Goal: Information Seeking & Learning: Learn about a topic

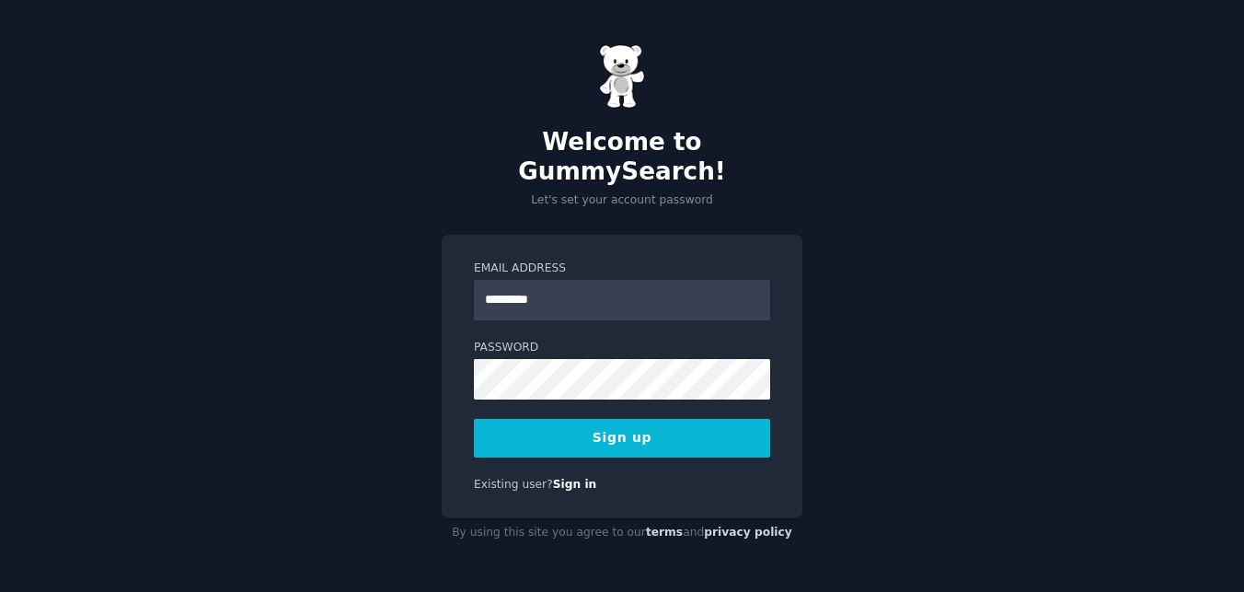
type input "**********"
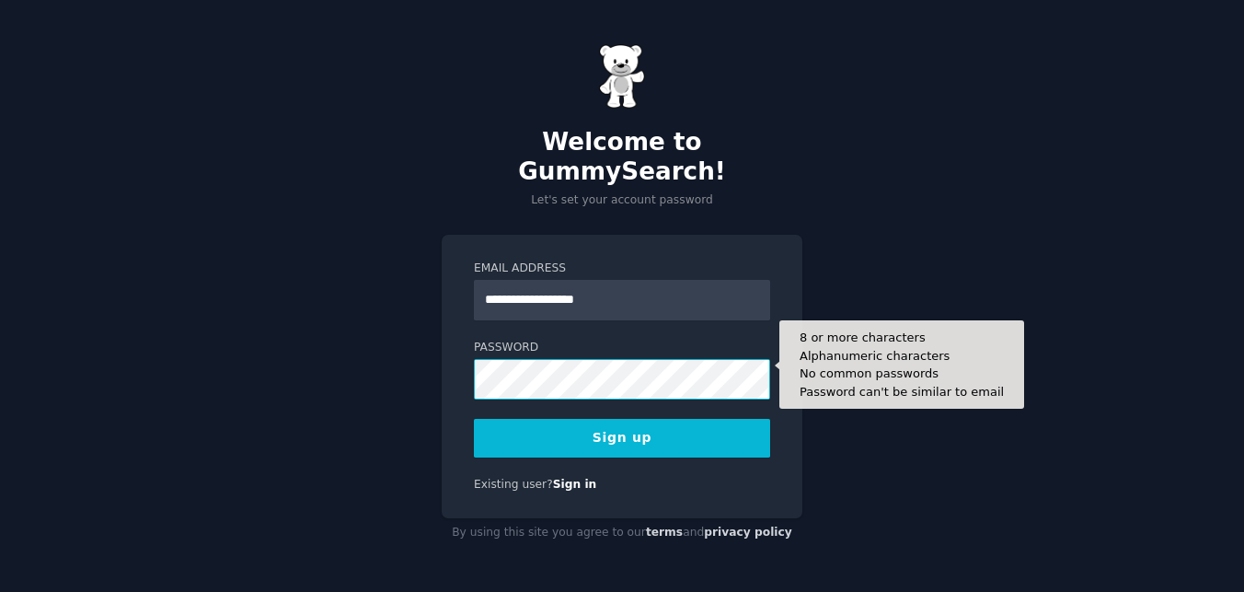
click at [474, 419] on button "Sign up" at bounding box center [622, 438] width 296 height 39
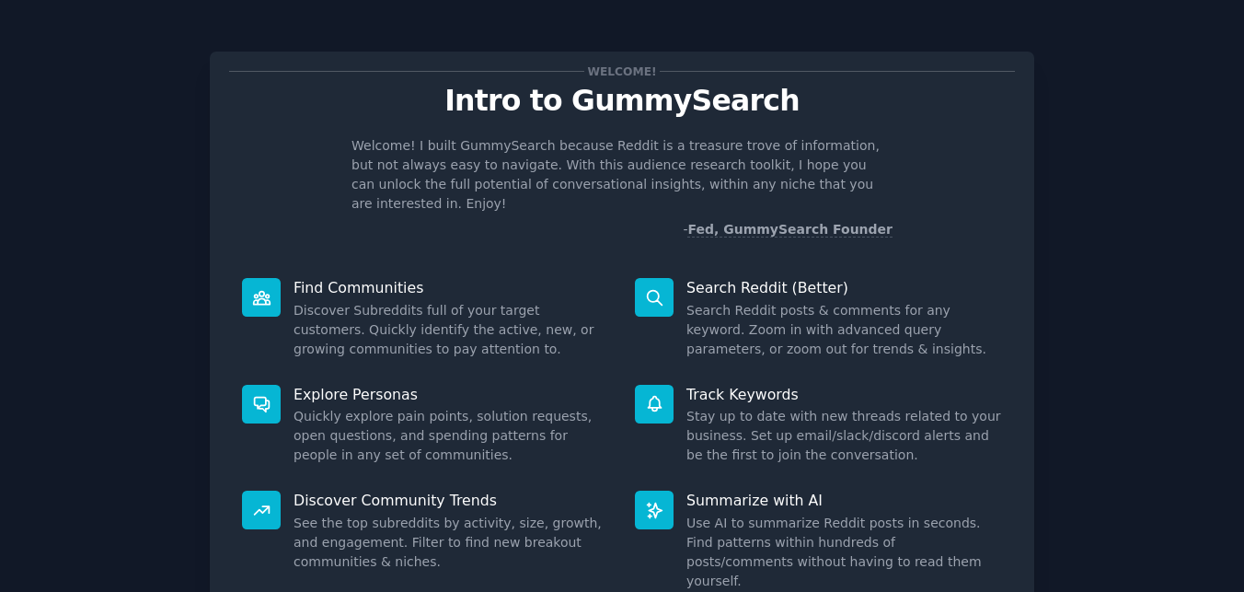
scroll to position [128, 0]
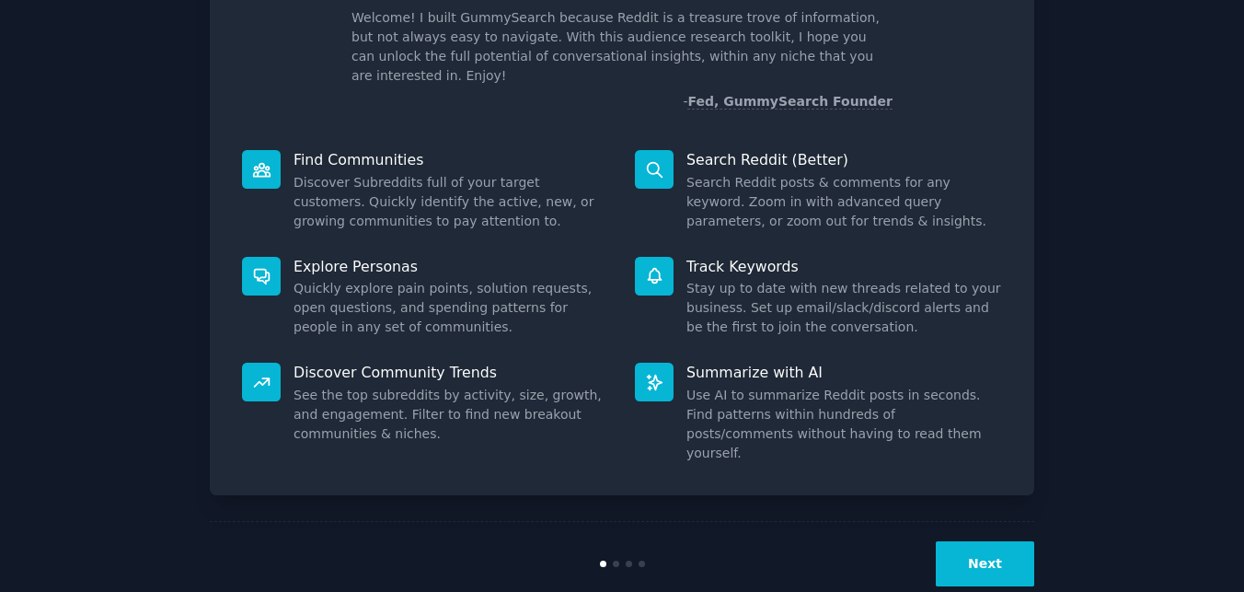
click at [986, 541] on button "Next" at bounding box center [985, 563] width 98 height 45
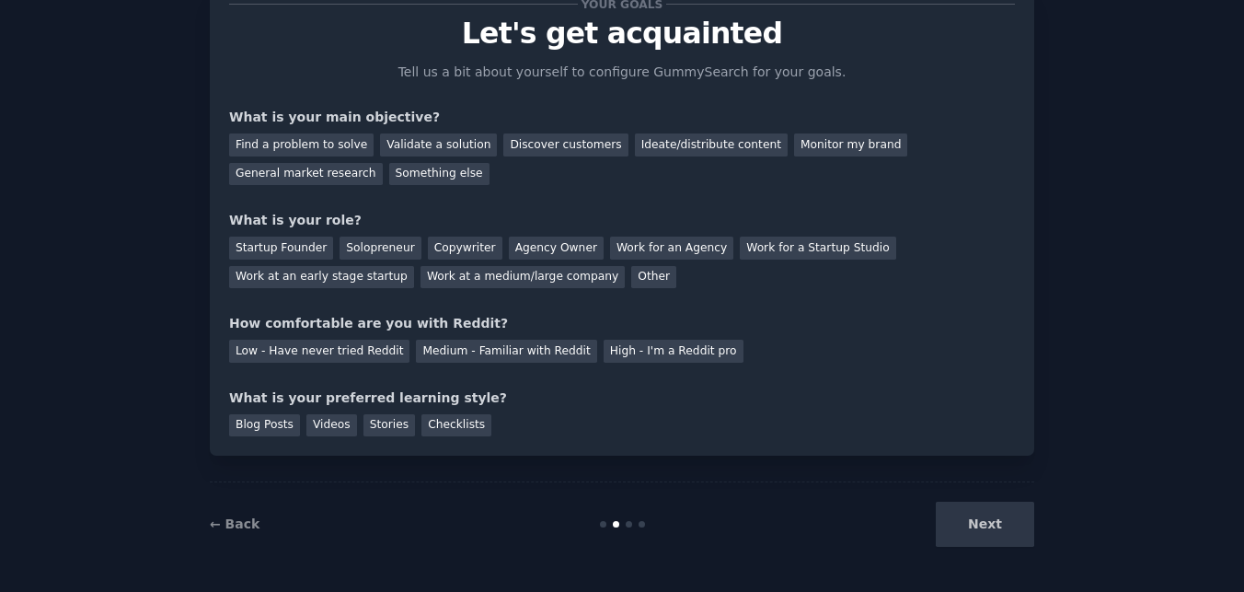
click at [986, 522] on div "Next" at bounding box center [896, 524] width 275 height 45
click at [579, 140] on div "Discover customers" at bounding box center [565, 144] width 124 height 23
click at [285, 146] on div "Find a problem to solve" at bounding box center [301, 144] width 144 height 23
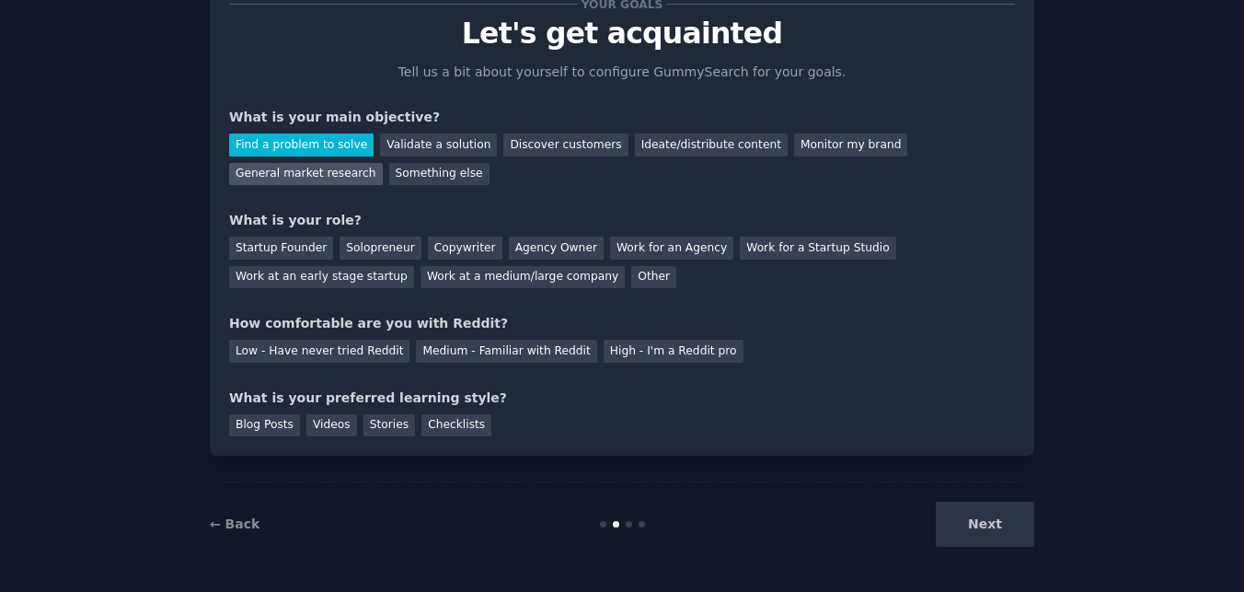
click at [306, 173] on div "General market research" at bounding box center [306, 174] width 154 height 23
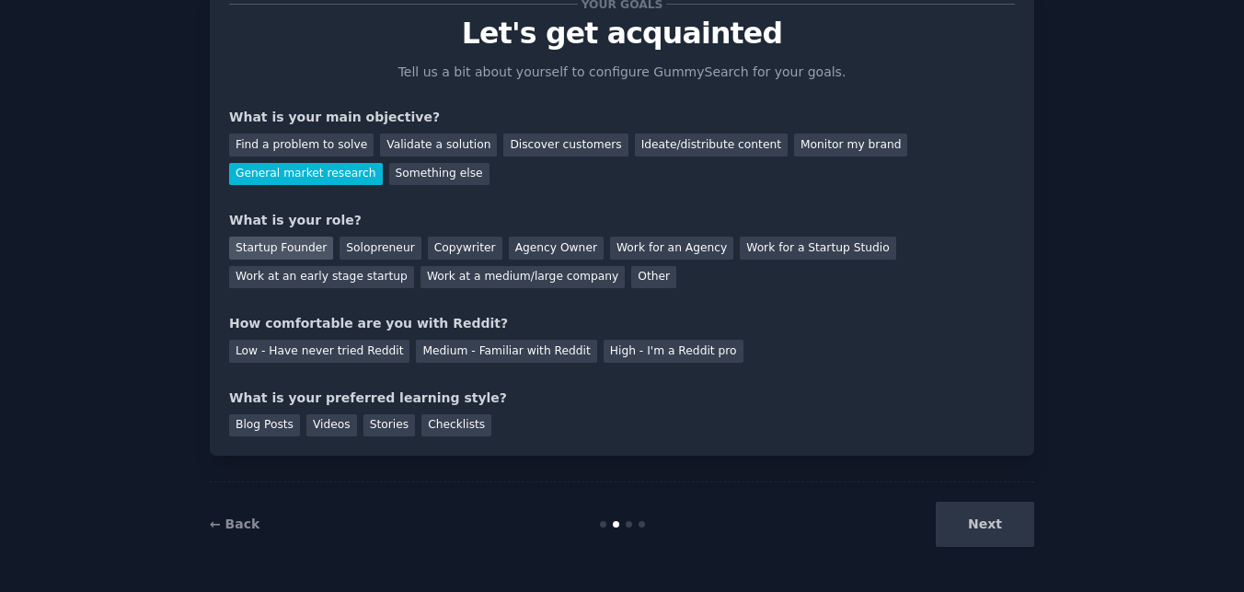
click at [285, 253] on div "Startup Founder" at bounding box center [281, 248] width 104 height 23
click at [298, 355] on div "Low - Have never tried Reddit" at bounding box center [319, 351] width 180 height 23
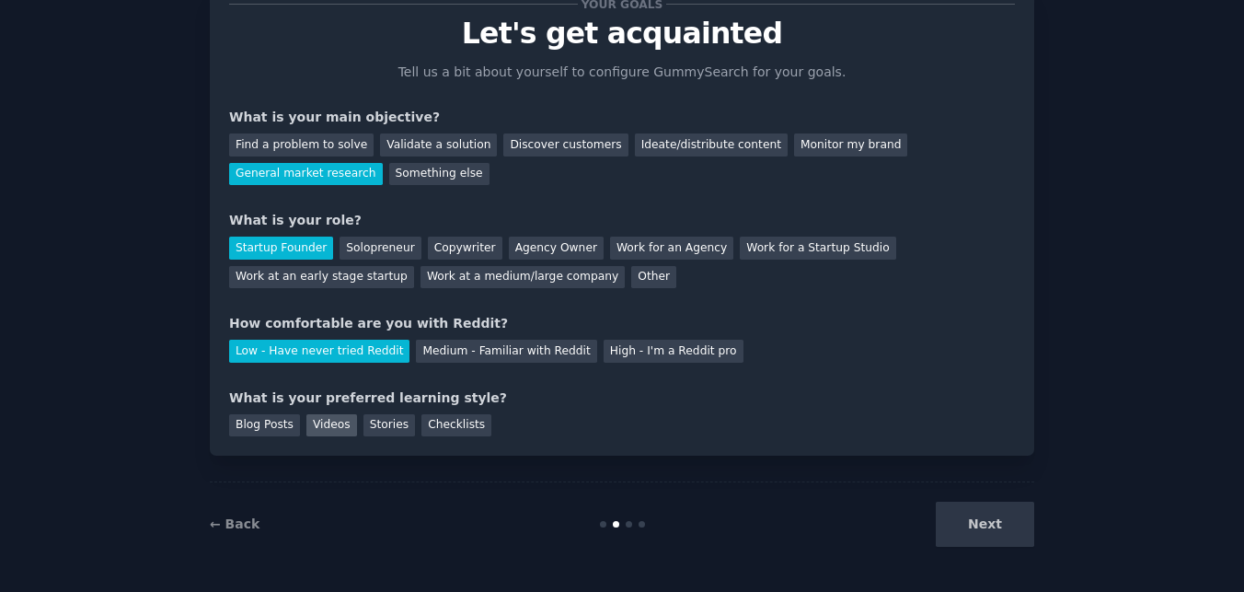
click at [335, 422] on div "Videos" at bounding box center [331, 425] width 51 height 23
click at [992, 508] on button "Next" at bounding box center [985, 524] width 98 height 45
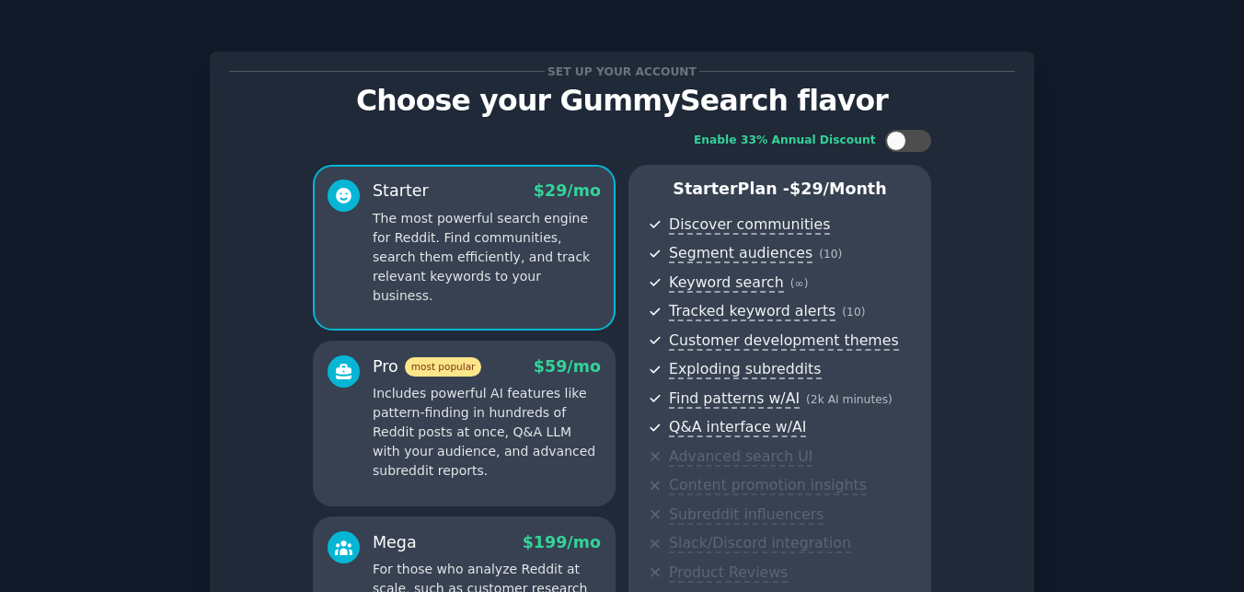
scroll to position [265, 0]
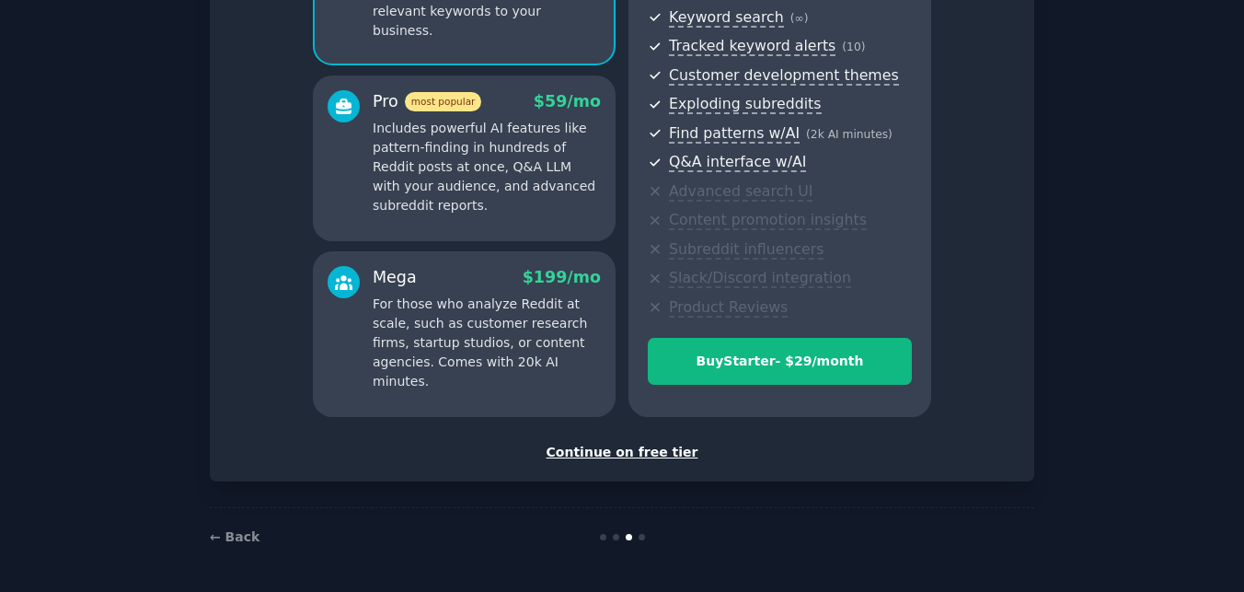
click at [583, 456] on div "Continue on free tier" at bounding box center [622, 452] width 786 height 19
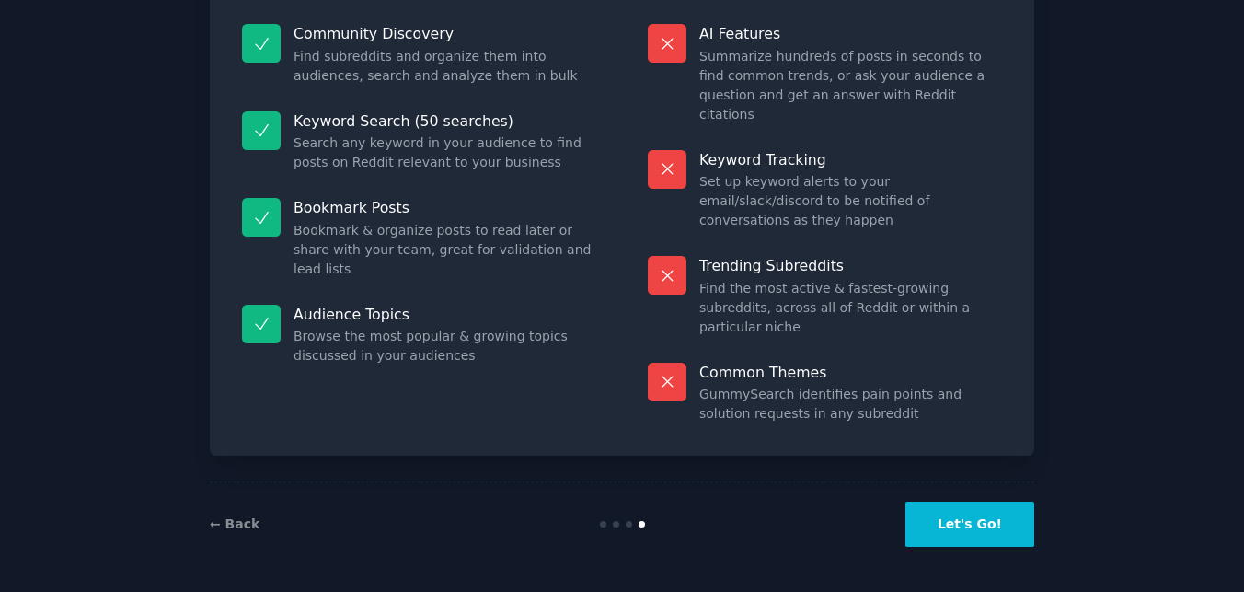
scroll to position [125, 0]
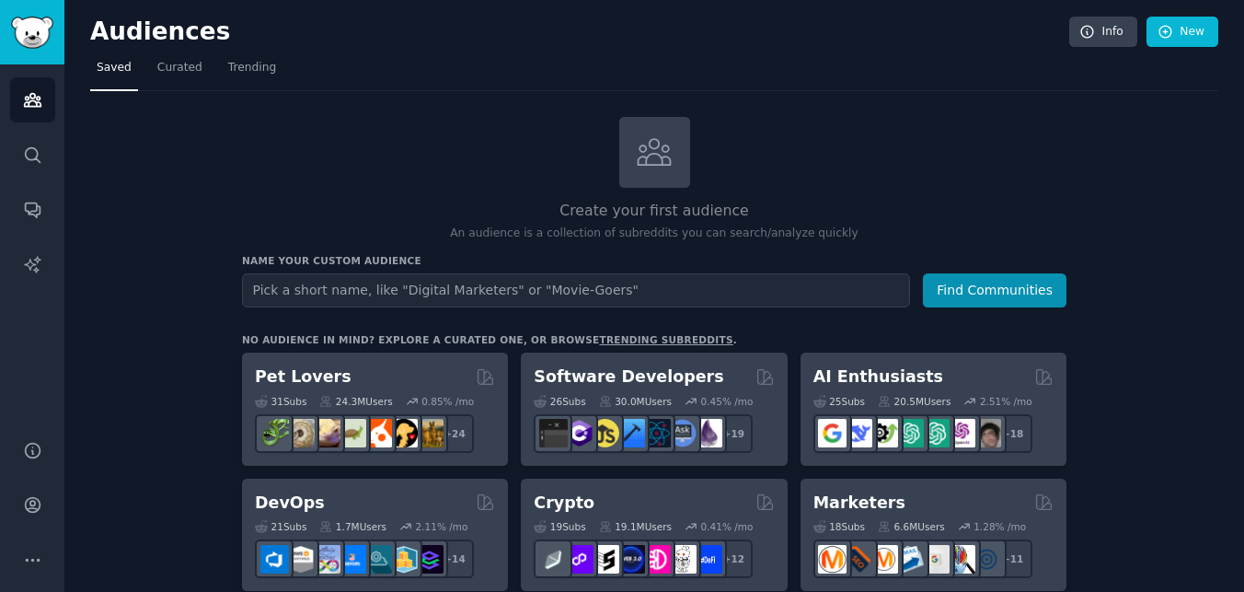
click at [459, 286] on input "text" at bounding box center [576, 290] width 668 height 34
type input "high school students college applications"
click at [923, 273] on button "Find Communities" at bounding box center [995, 290] width 144 height 34
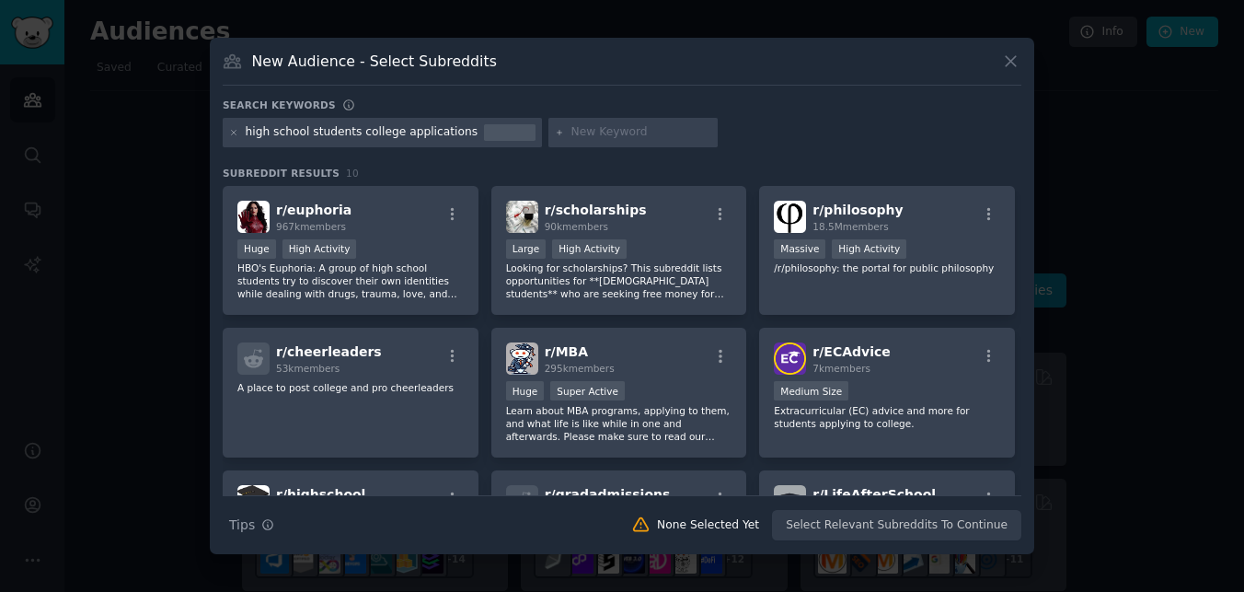
click at [667, 134] on input "text" at bounding box center [642, 132] width 140 height 17
type input "common app"
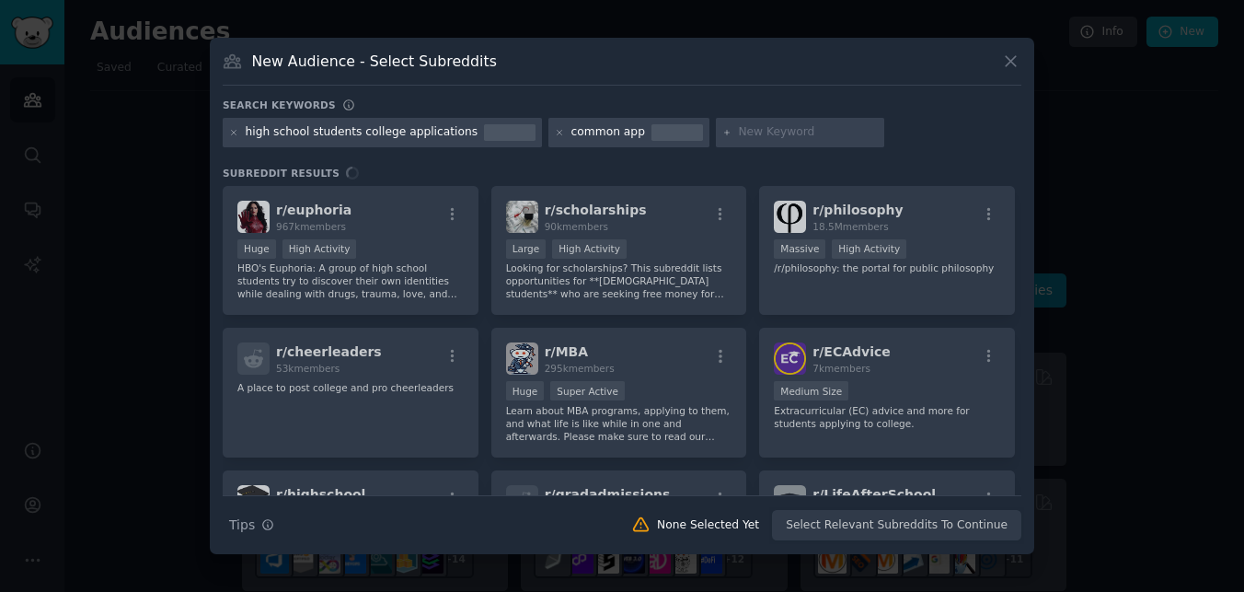
click at [607, 136] on div "common app" at bounding box center [609, 132] width 74 height 17
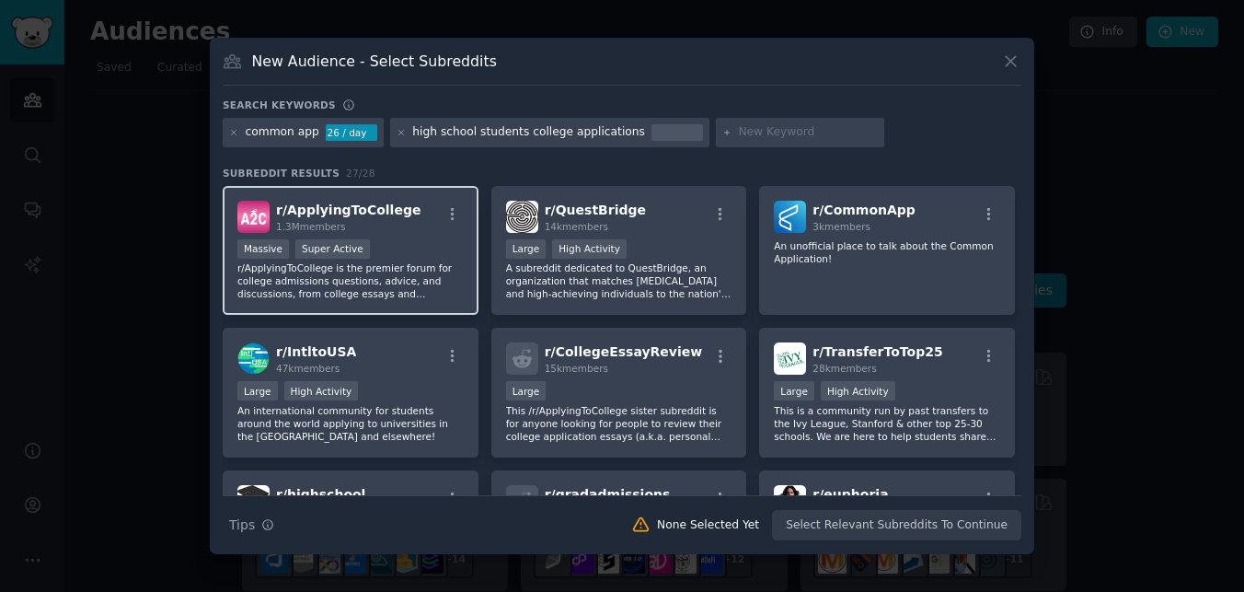
click at [329, 210] on span "r/ ApplyingToCollege" at bounding box center [348, 209] width 144 height 15
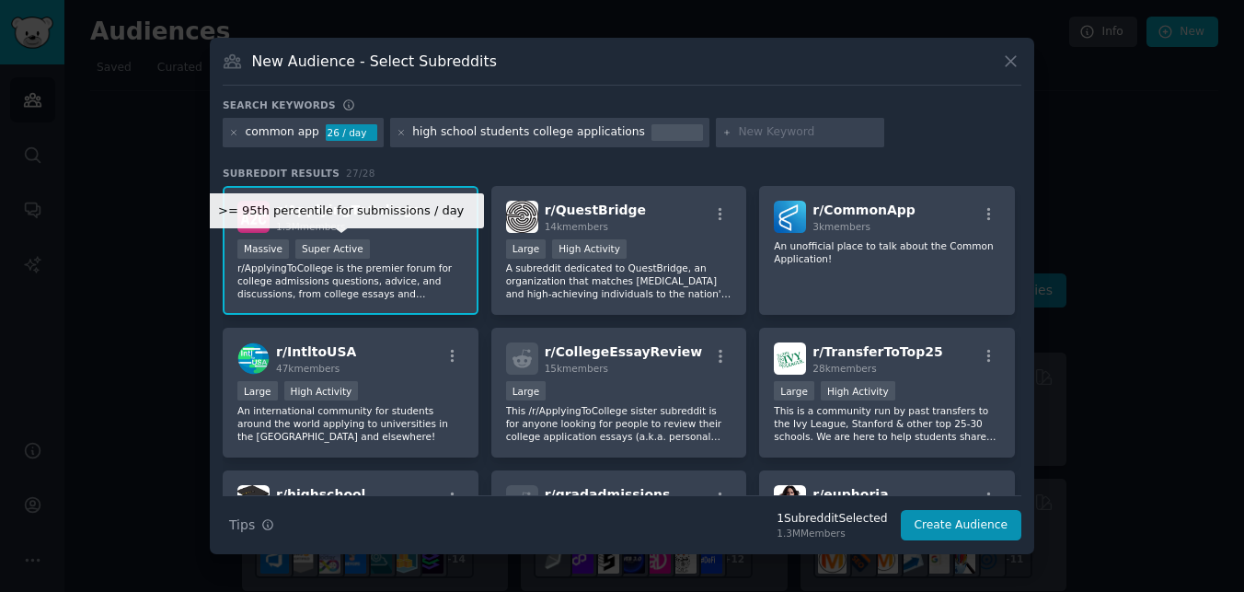
click at [322, 252] on div "Super Active" at bounding box center [332, 248] width 75 height 19
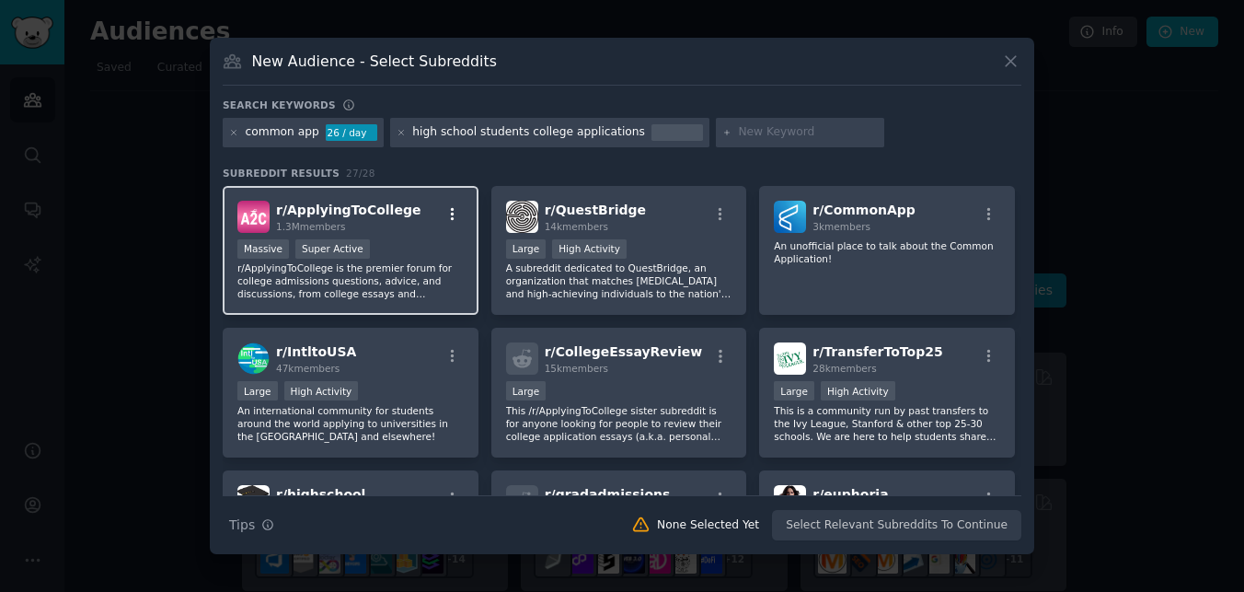
click at [445, 210] on icon "button" at bounding box center [453, 214] width 17 height 17
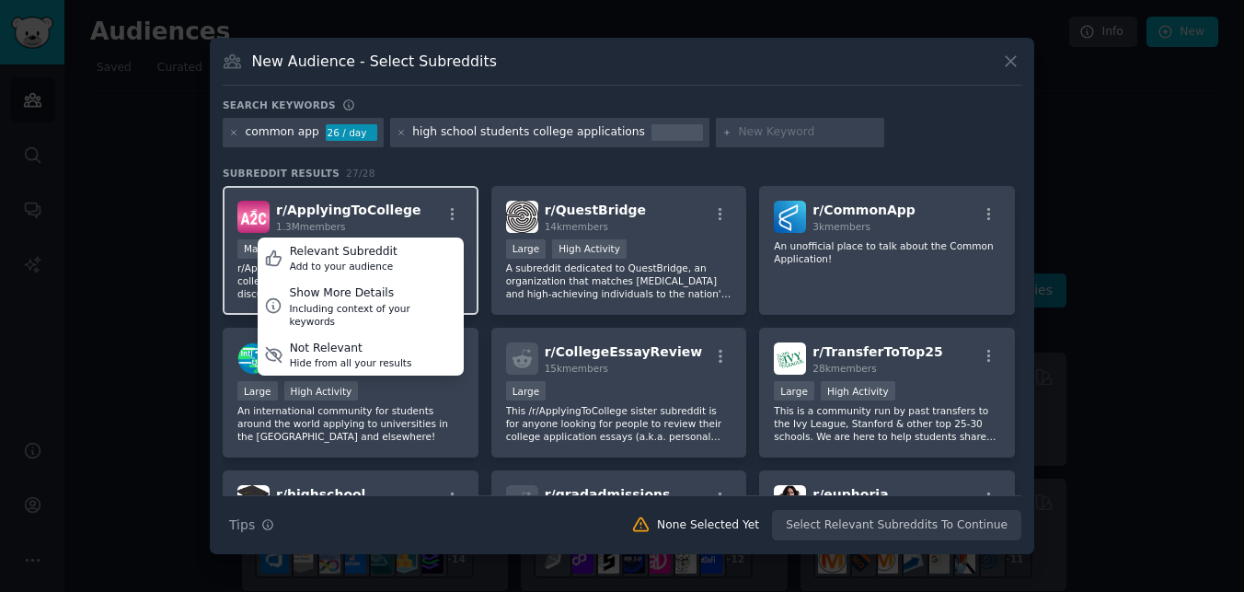
click at [413, 198] on div "r/ ApplyingToCollege 1.3M members Relevant Subreddit Add to your audience Show …" at bounding box center [351, 251] width 256 height 130
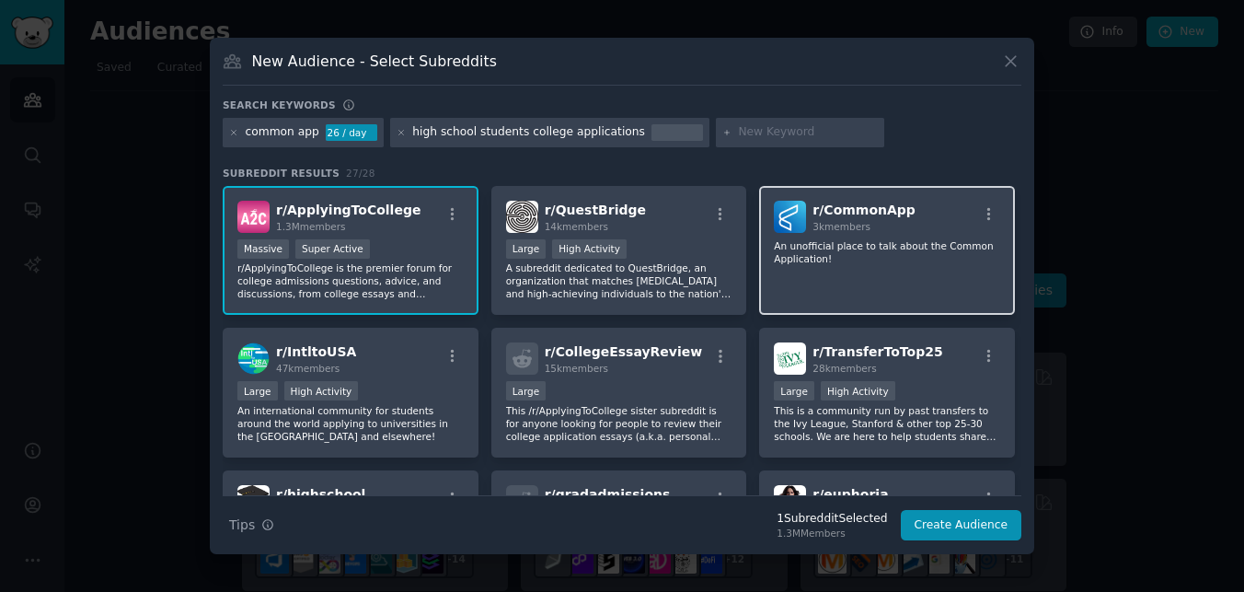
click at [875, 236] on div "r/ CommonApp 3k members An unofficial place to talk about the Common Applicatio…" at bounding box center [887, 251] width 256 height 130
click at [878, 218] on h2 "r/ CommonApp 3k members" at bounding box center [864, 217] width 103 height 32
click at [929, 272] on div "r/ CommonApp 3k members An unofficial place to talk about the Common Applicatio…" at bounding box center [887, 251] width 256 height 130
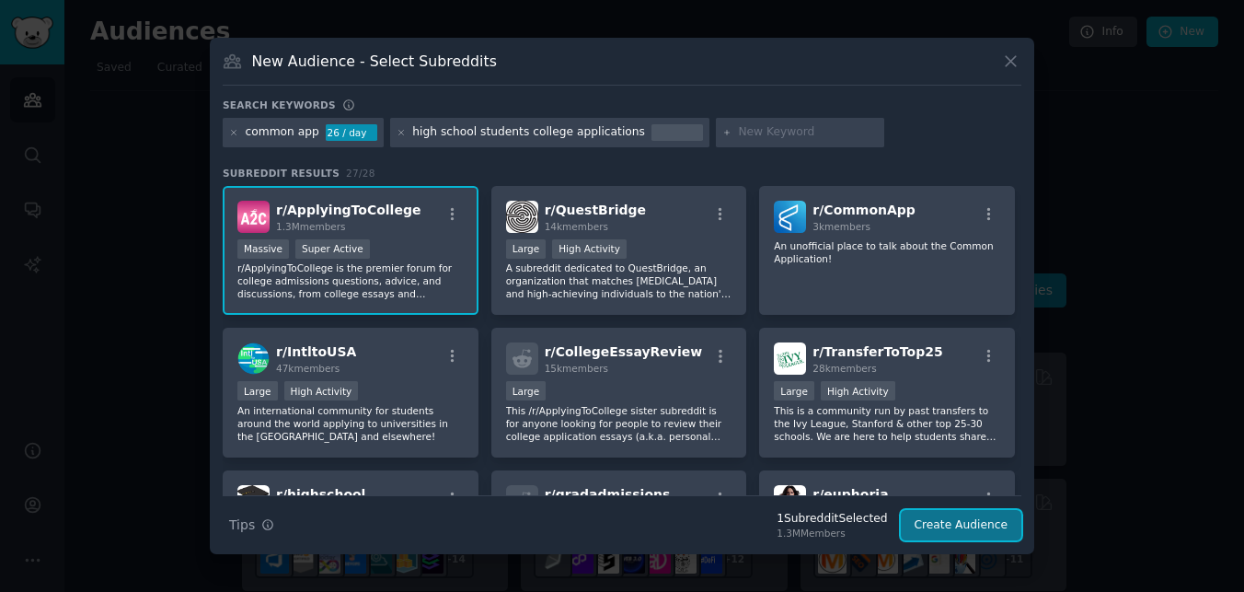
click at [940, 521] on button "Create Audience" at bounding box center [961, 525] width 121 height 31
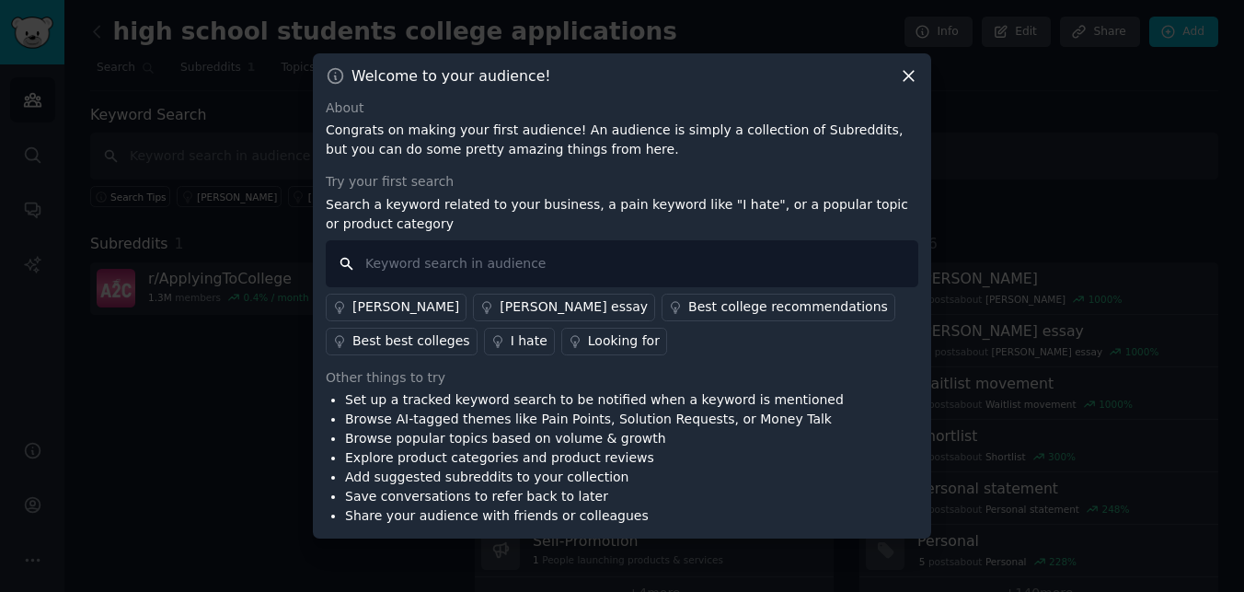
click at [560, 271] on input "text" at bounding box center [622, 263] width 593 height 47
click at [525, 264] on input "text" at bounding box center [622, 263] width 593 height 47
click at [534, 199] on p "Search a keyword related to your business, a pain keyword like "I hate", or a p…" at bounding box center [622, 214] width 593 height 39
click at [560, 266] on input "text" at bounding box center [622, 263] width 593 height 47
type input "extracurriculars chance me match me profile stats essays"
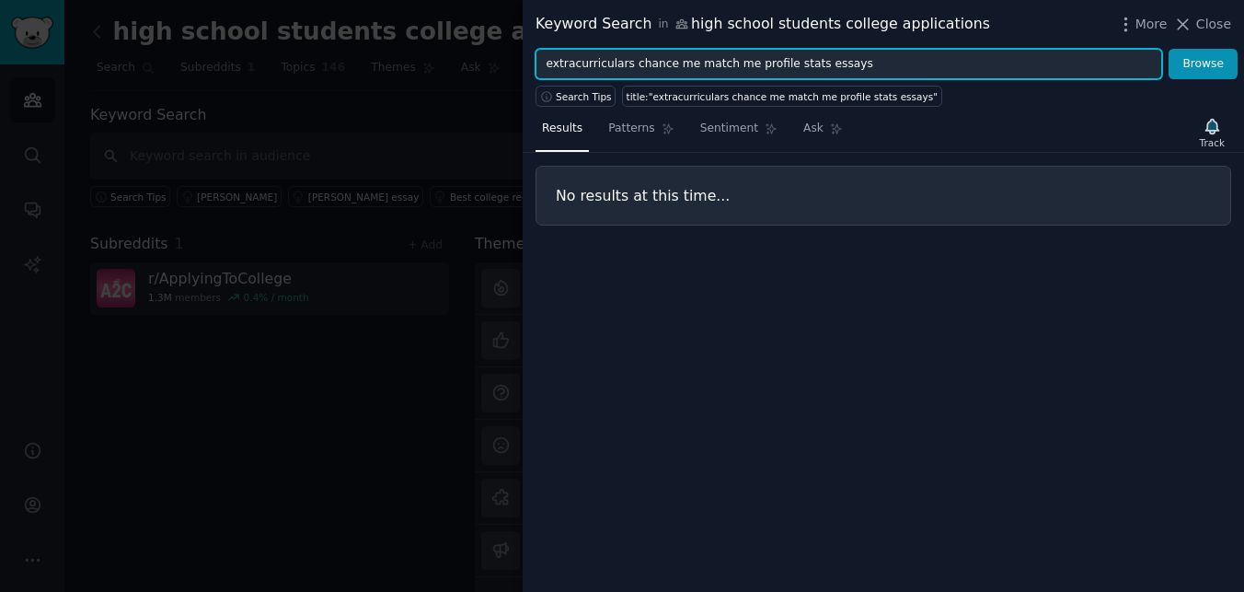
drag, startPoint x: 632, startPoint y: 66, endPoint x: 932, endPoint y: 65, distance: 300.0
click at [932, 65] on input "extracurriculars chance me match me profile stats essays" at bounding box center [849, 64] width 627 height 31
click at [1169, 49] on button "Browse" at bounding box center [1203, 64] width 69 height 31
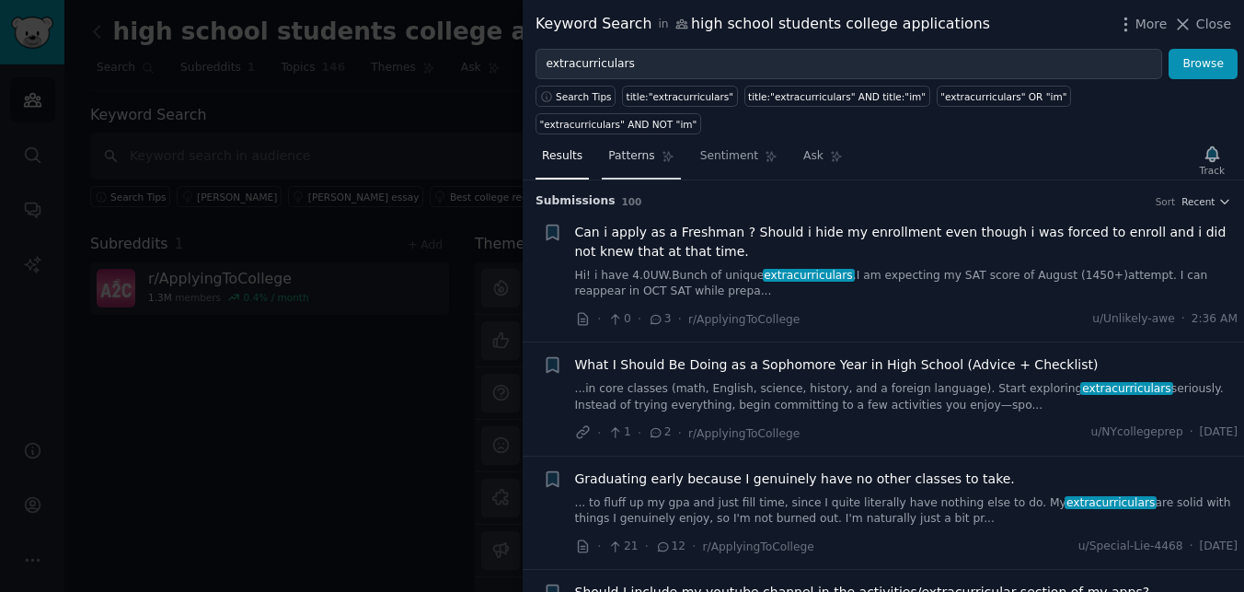
click at [627, 142] on link "Patterns" at bounding box center [641, 161] width 78 height 38
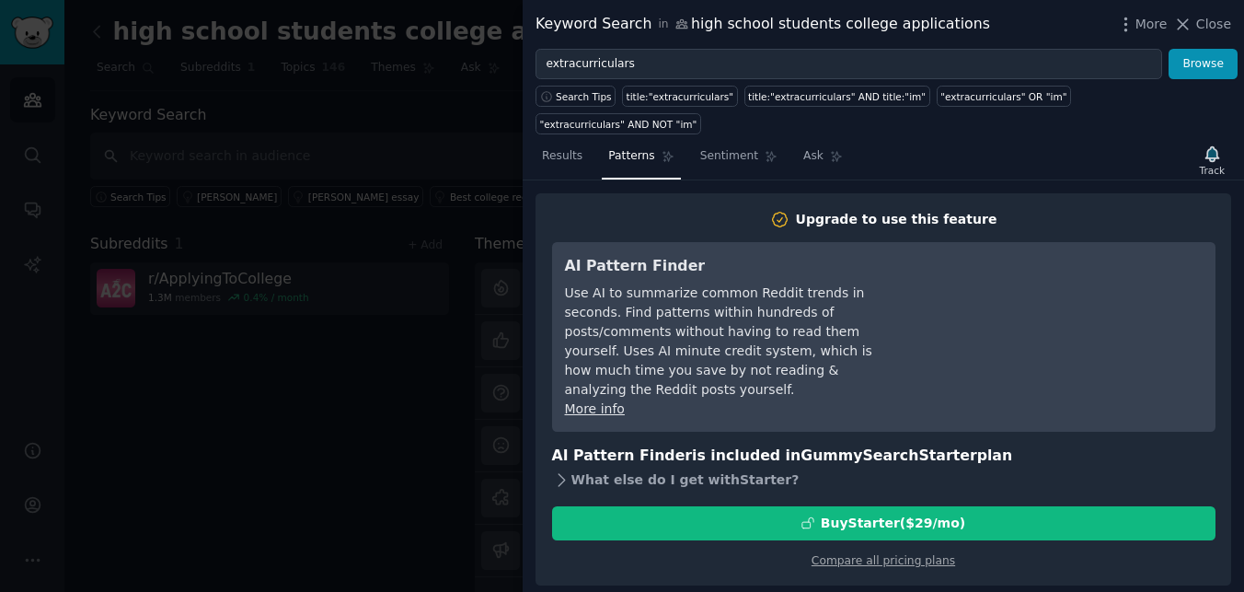
click at [560, 470] on icon at bounding box center [561, 479] width 19 height 19
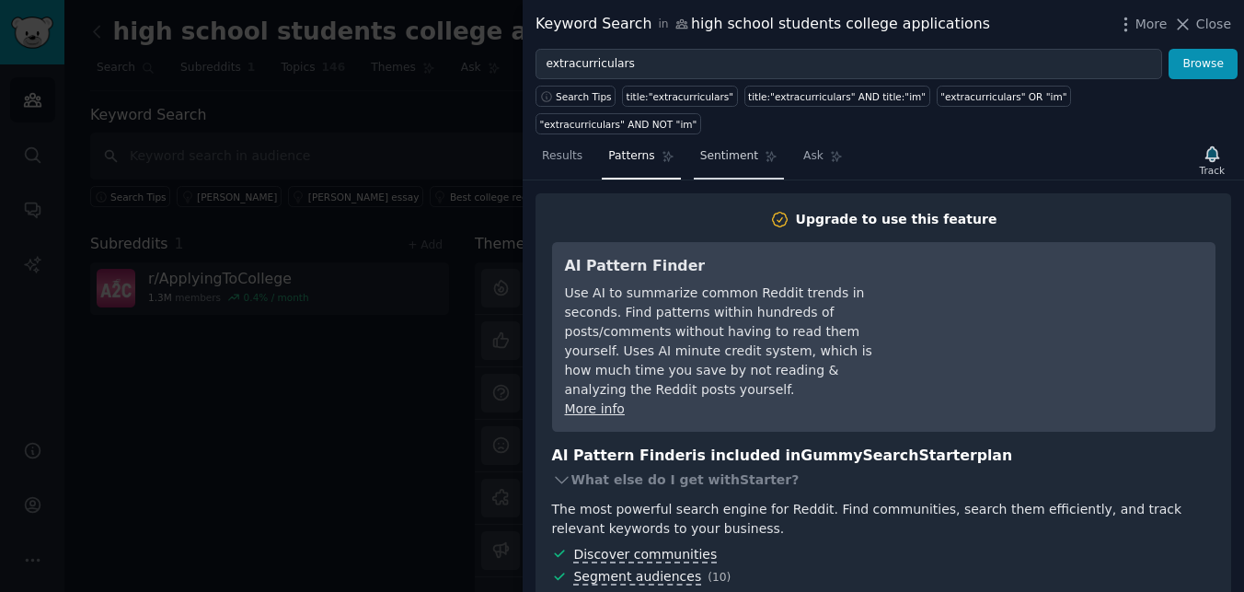
click at [734, 148] on span "Sentiment" at bounding box center [729, 156] width 58 height 17
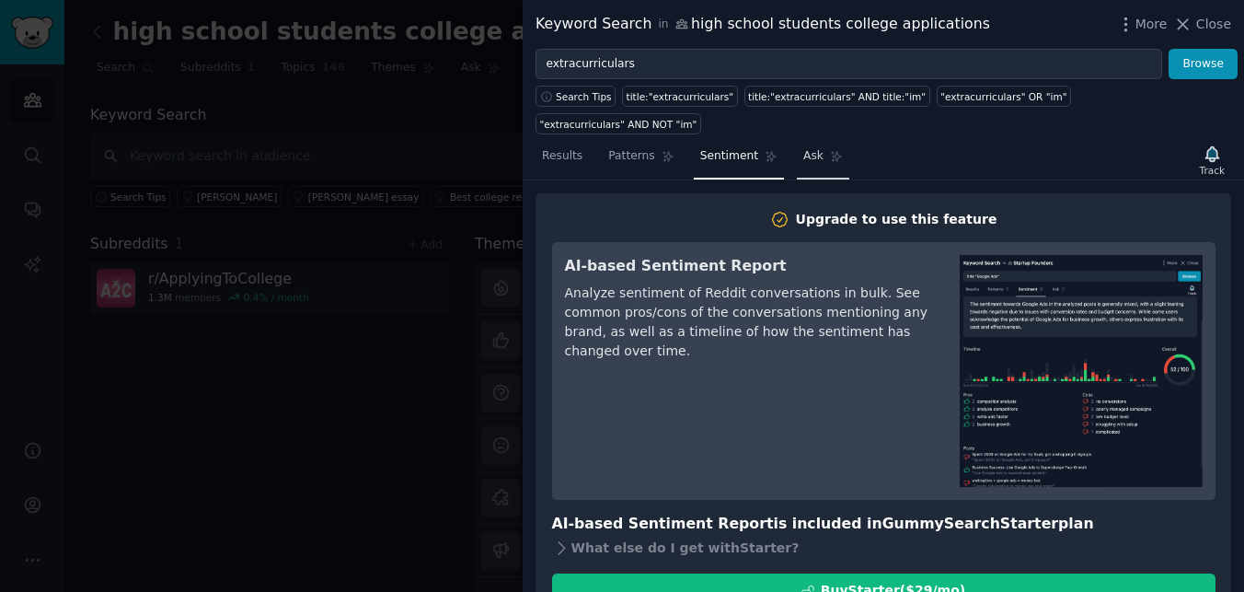
click at [807, 148] on span "Ask" at bounding box center [813, 156] width 20 height 17
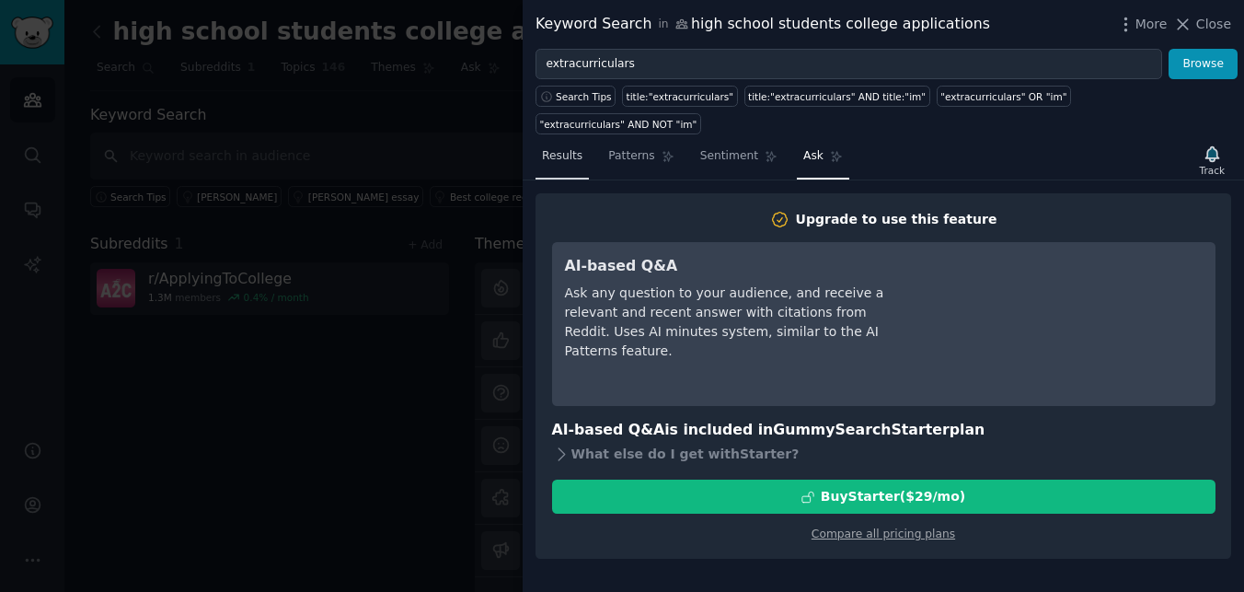
click at [553, 148] on span "Results" at bounding box center [562, 156] width 40 height 17
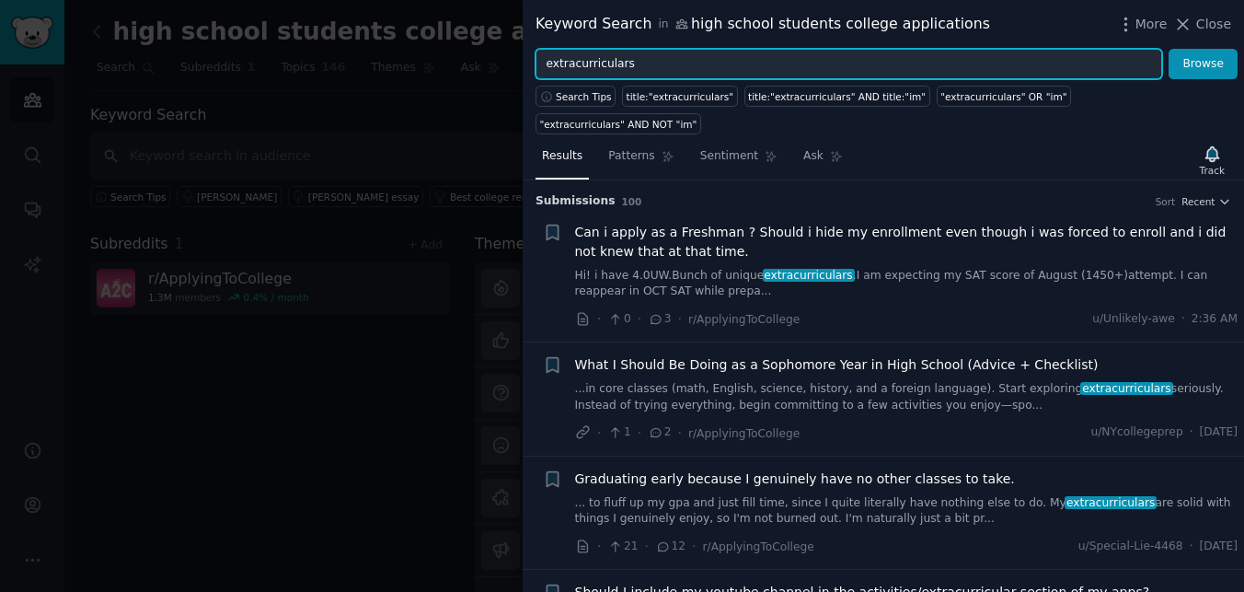
click at [595, 55] on input "extracurriculars" at bounding box center [849, 64] width 627 height 31
type input "tutor"
click at [1169, 49] on button "Browse" at bounding box center [1203, 64] width 69 height 31
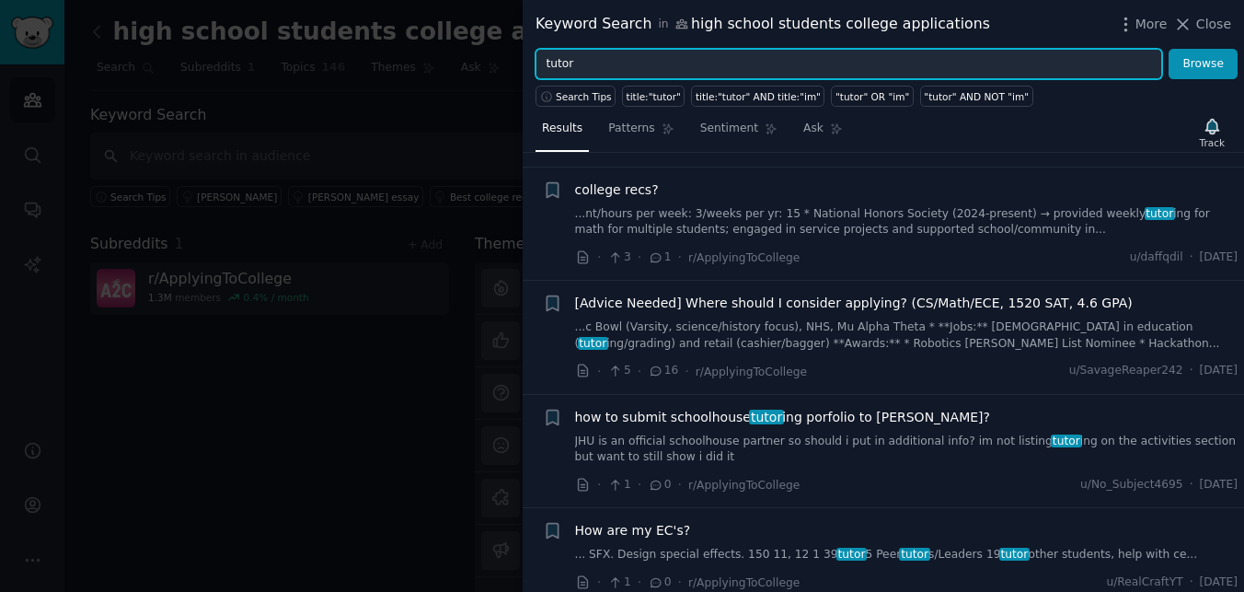
scroll to position [1432, 0]
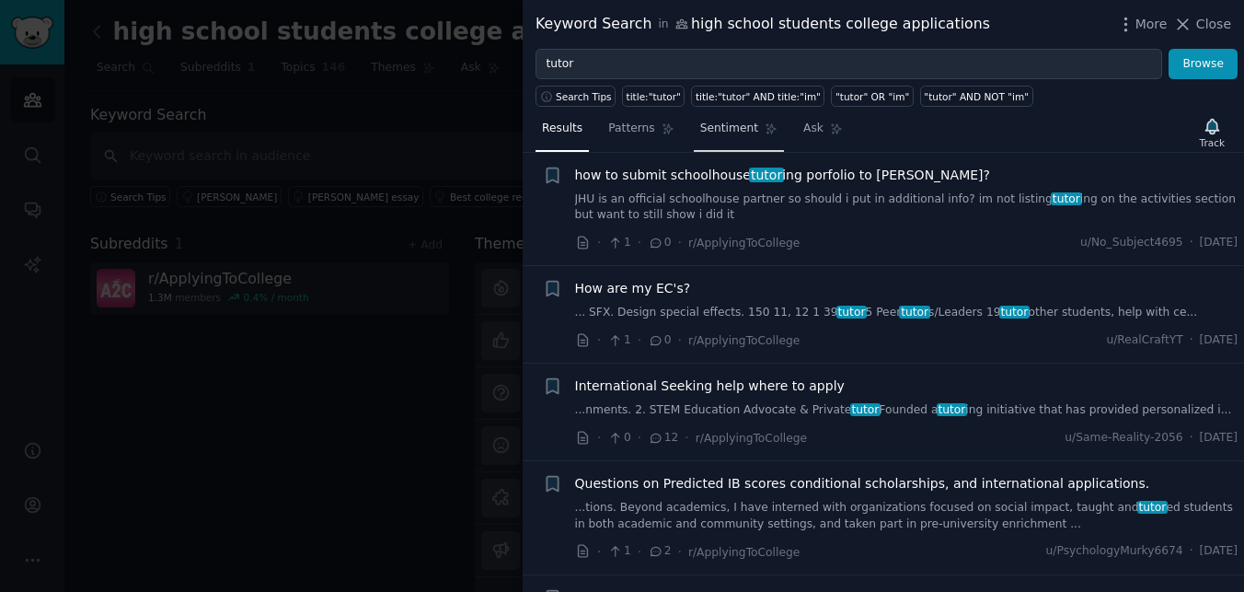
click at [710, 137] on link "Sentiment" at bounding box center [739, 133] width 90 height 38
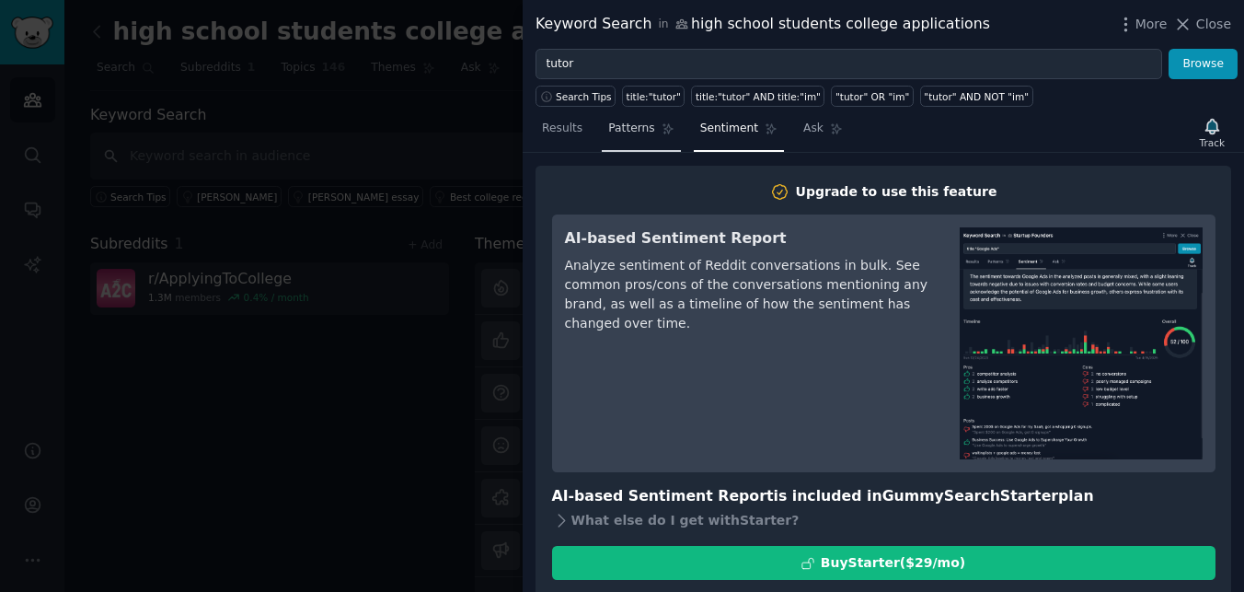
click at [633, 129] on span "Patterns" at bounding box center [631, 129] width 46 height 17
